Goal: Transaction & Acquisition: Purchase product/service

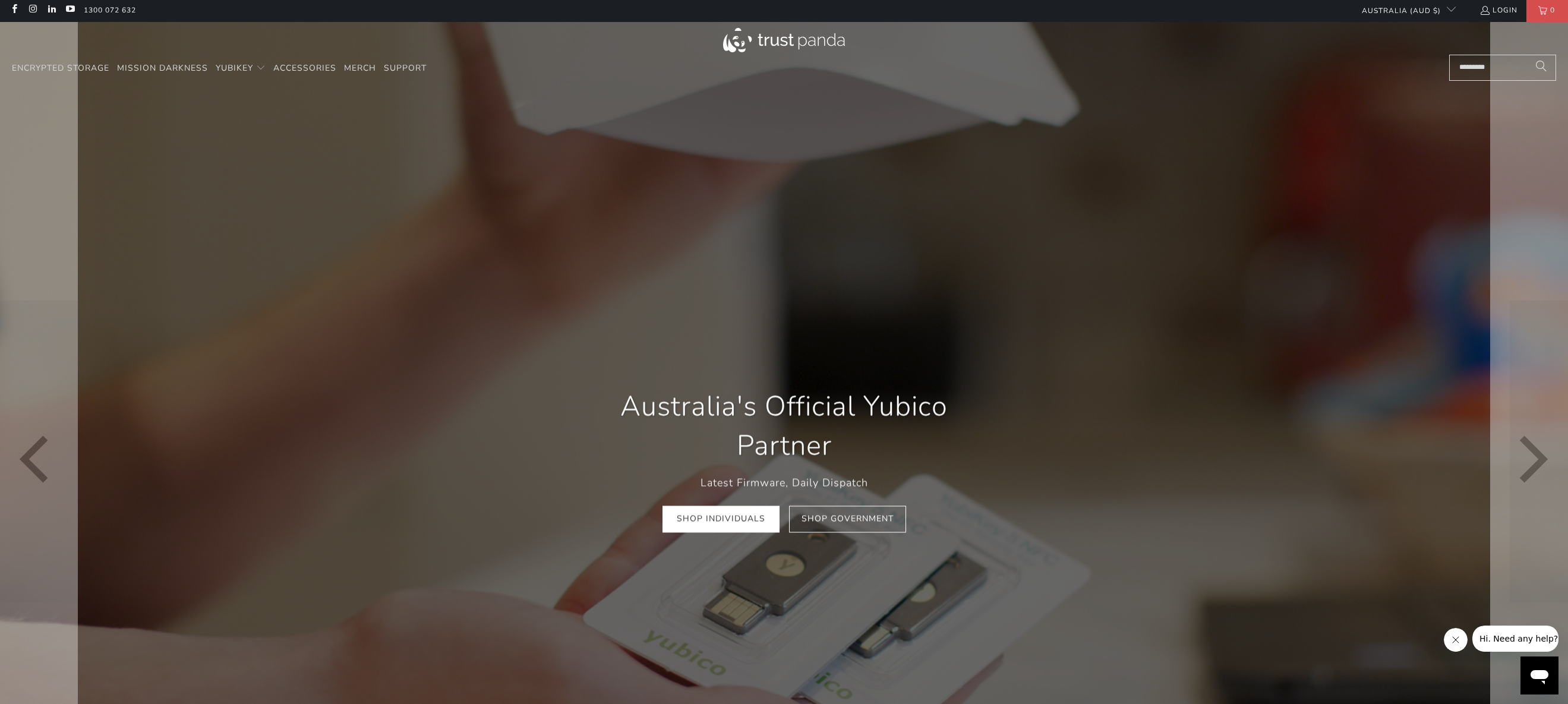
scroll to position [3, 0]
click at [725, 524] on link "Shop Individuals" at bounding box center [721, 519] width 117 height 26
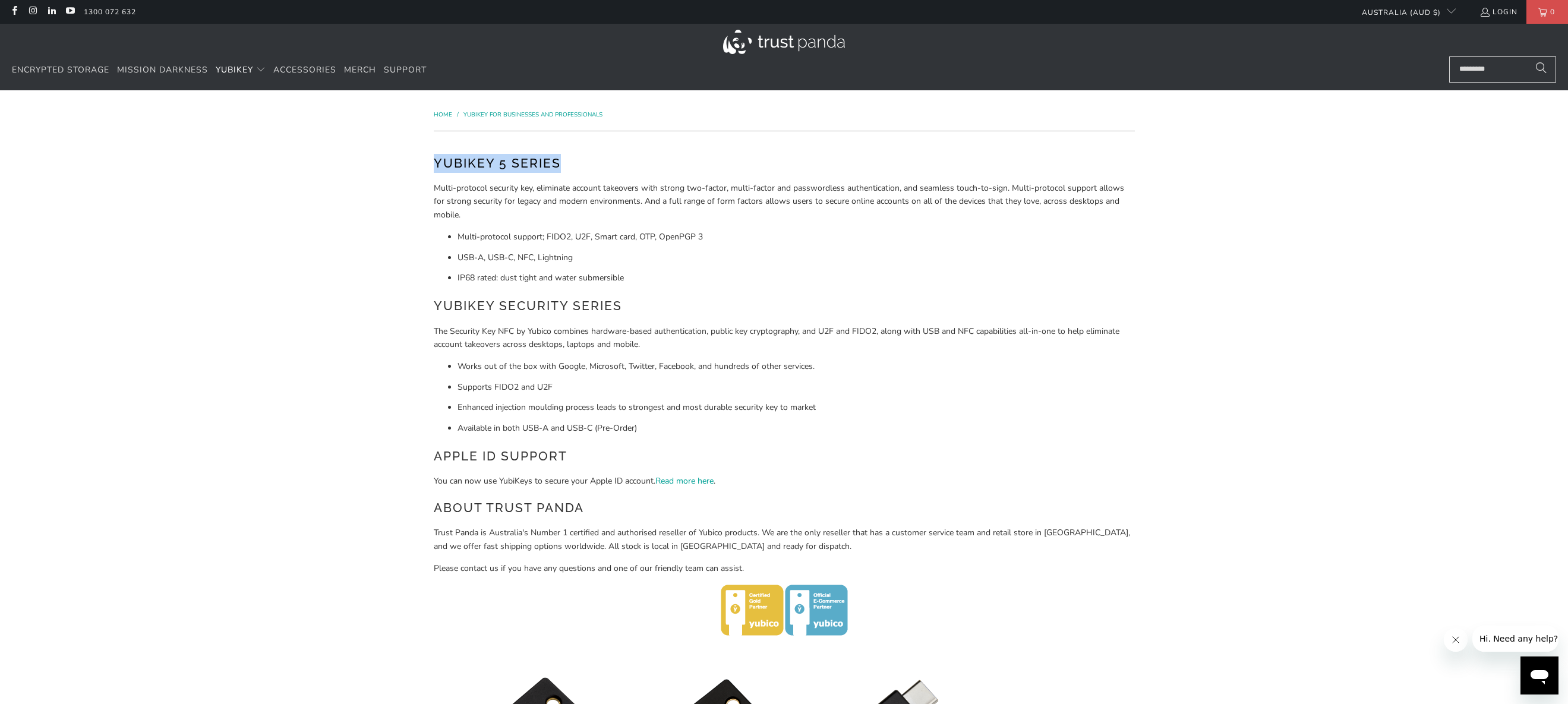
drag, startPoint x: 435, startPoint y: 162, endPoint x: 559, endPoint y: 161, distance: 124.0
click at [559, 161] on h2 "YubiKey 5 Series" at bounding box center [784, 164] width 701 height 19
copy h2 "YubiKey 5 Series"
